Goal: Find specific page/section: Find specific page/section

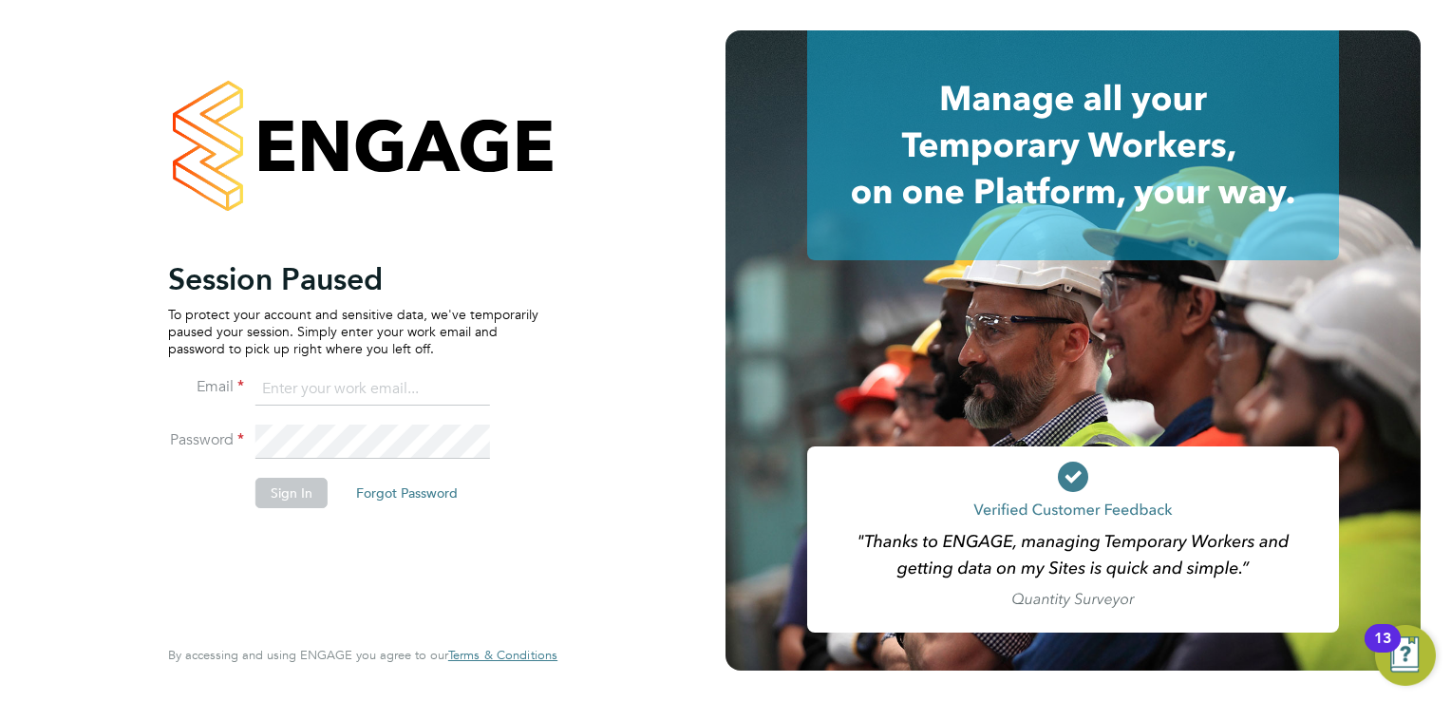
type input "martina@xede.co.uk"
click at [314, 510] on li "Sign In Forgot Password" at bounding box center [353, 502] width 370 height 49
click at [308, 501] on button "Sign In" at bounding box center [291, 493] width 72 height 30
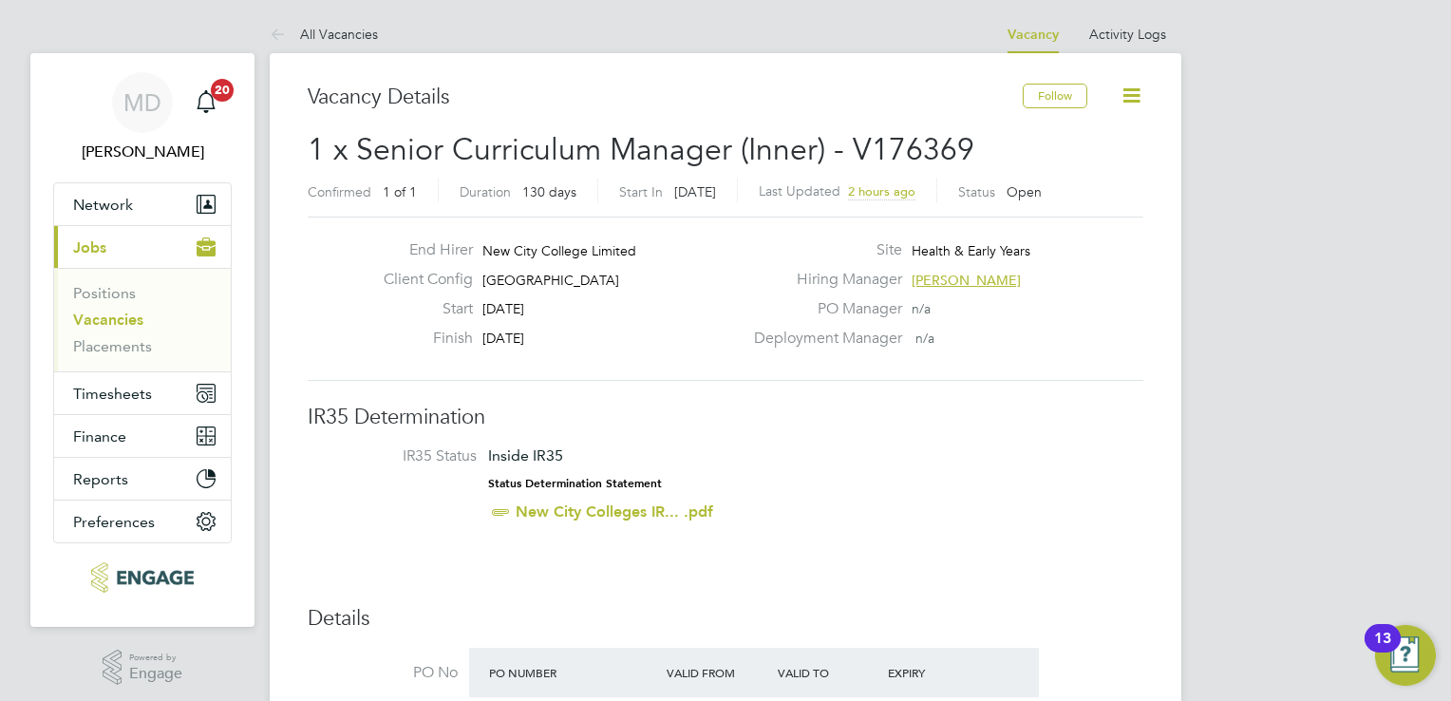
click at [125, 322] on link "Vacancies" at bounding box center [108, 320] width 70 height 18
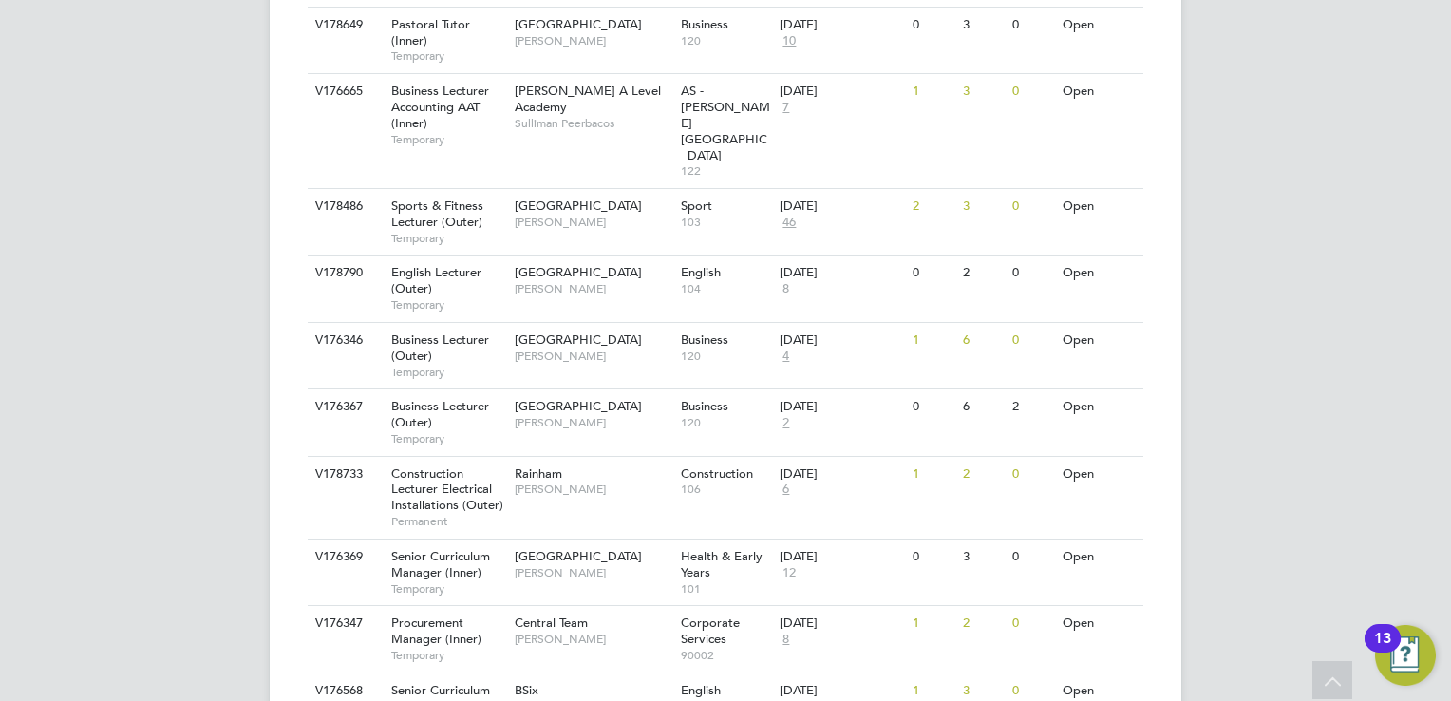
scroll to position [1904, 0]
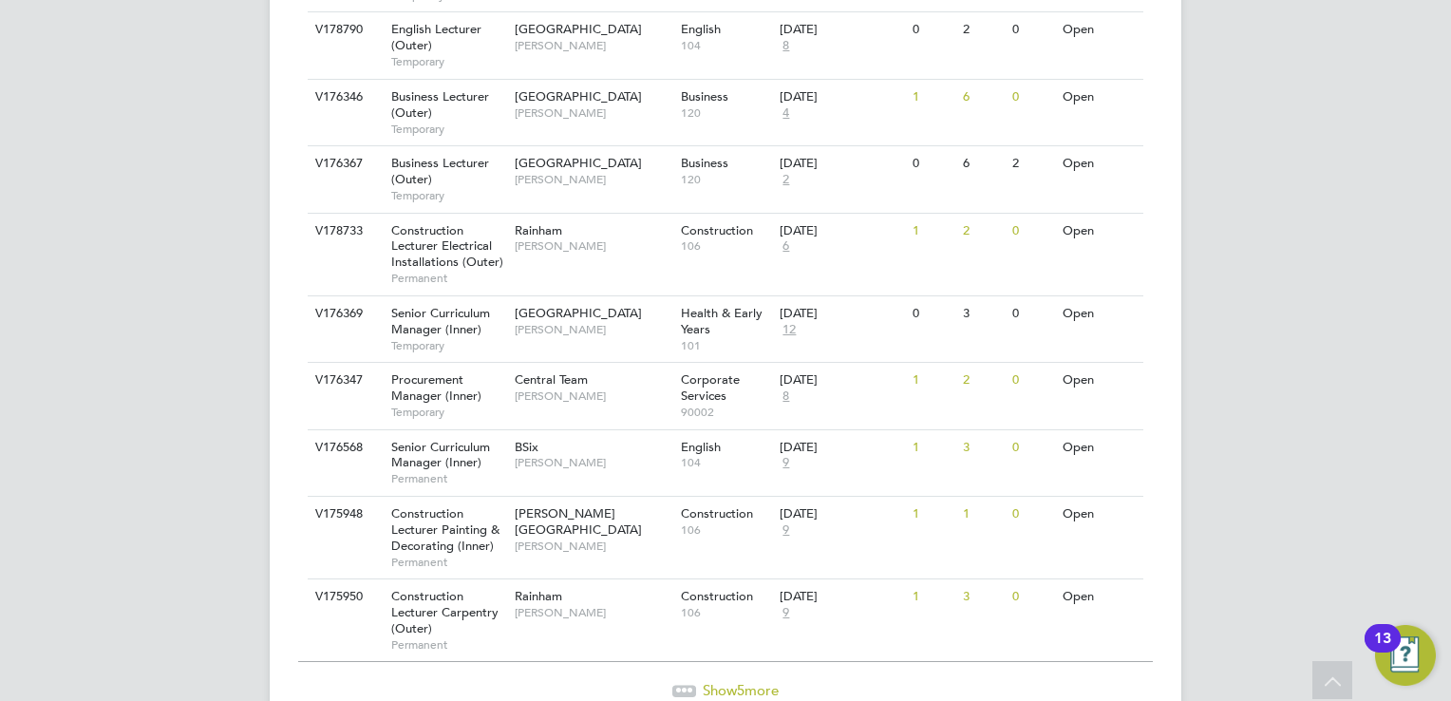
click at [738, 681] on span "5" at bounding box center [741, 690] width 8 height 18
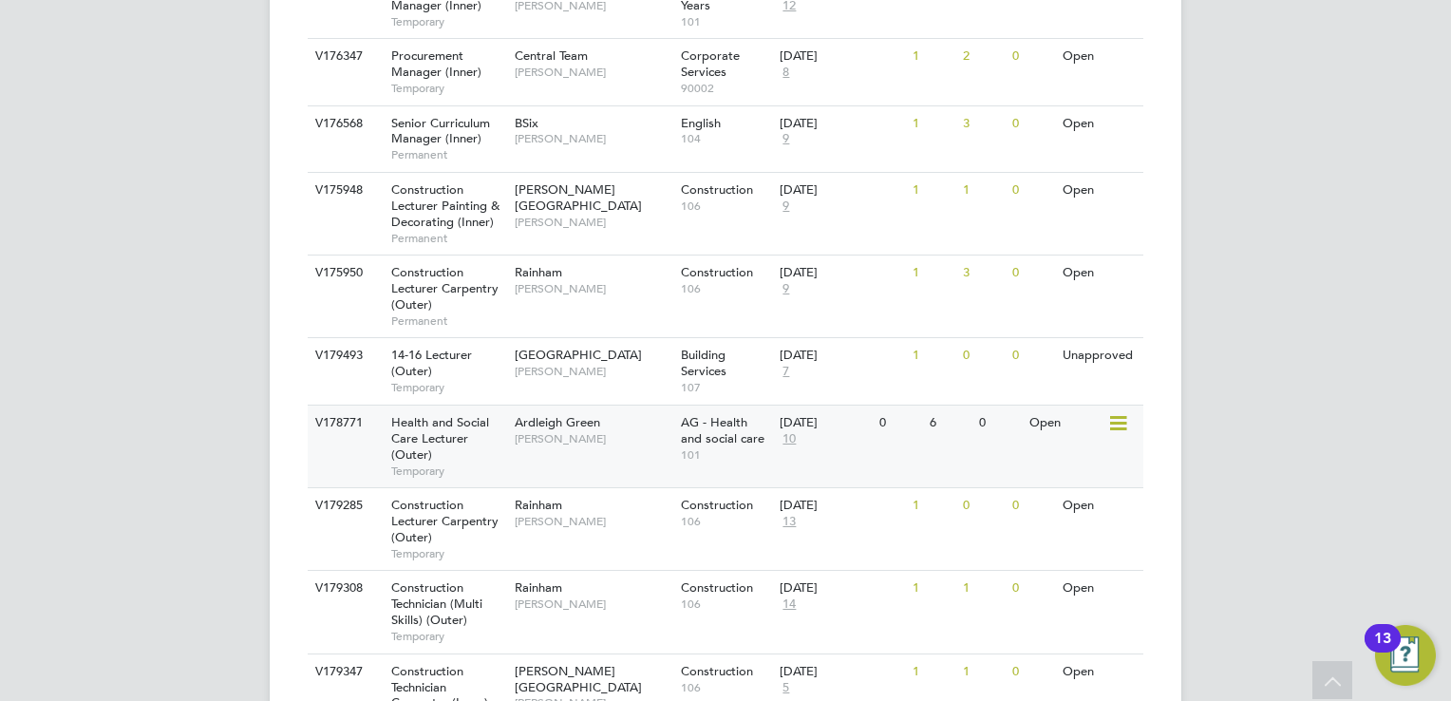
click at [483, 406] on div "Health and Social Care Lecturer (Outer) Temporary" at bounding box center [443, 447] width 133 height 82
